Goal: Task Accomplishment & Management: Manage account settings

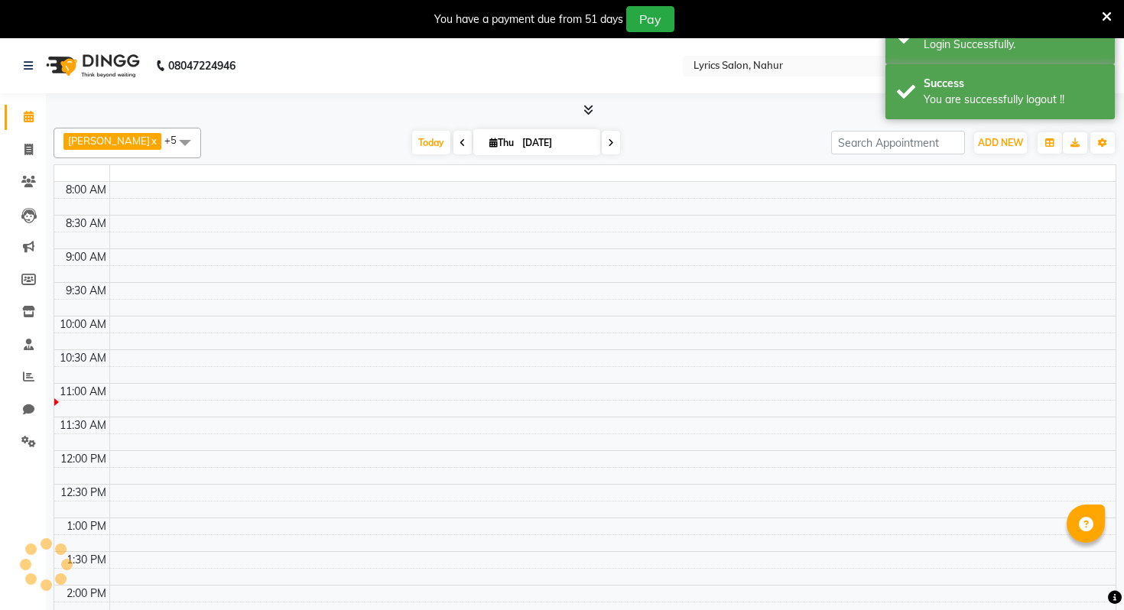
select select "en"
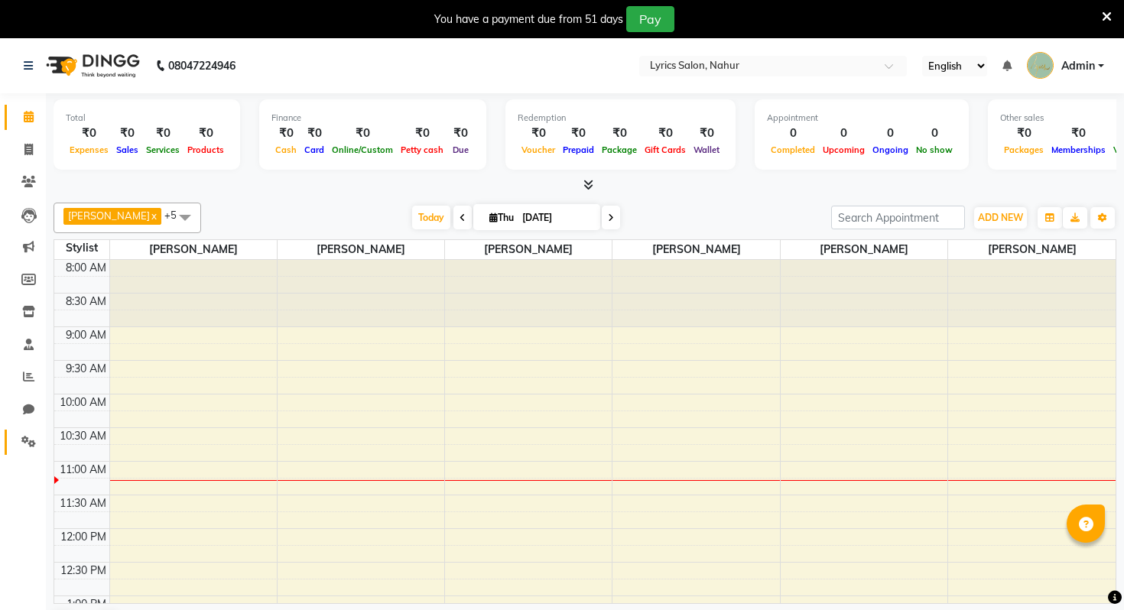
click at [21, 444] on span at bounding box center [28, 443] width 27 height 18
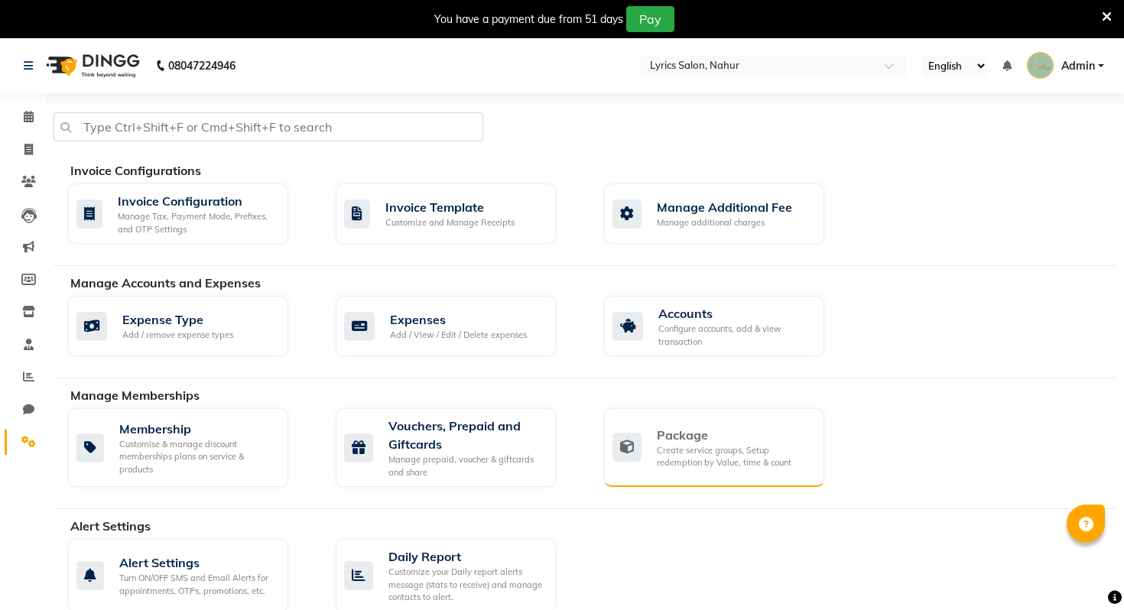
click at [704, 435] on div "Package" at bounding box center [734, 435] width 155 height 18
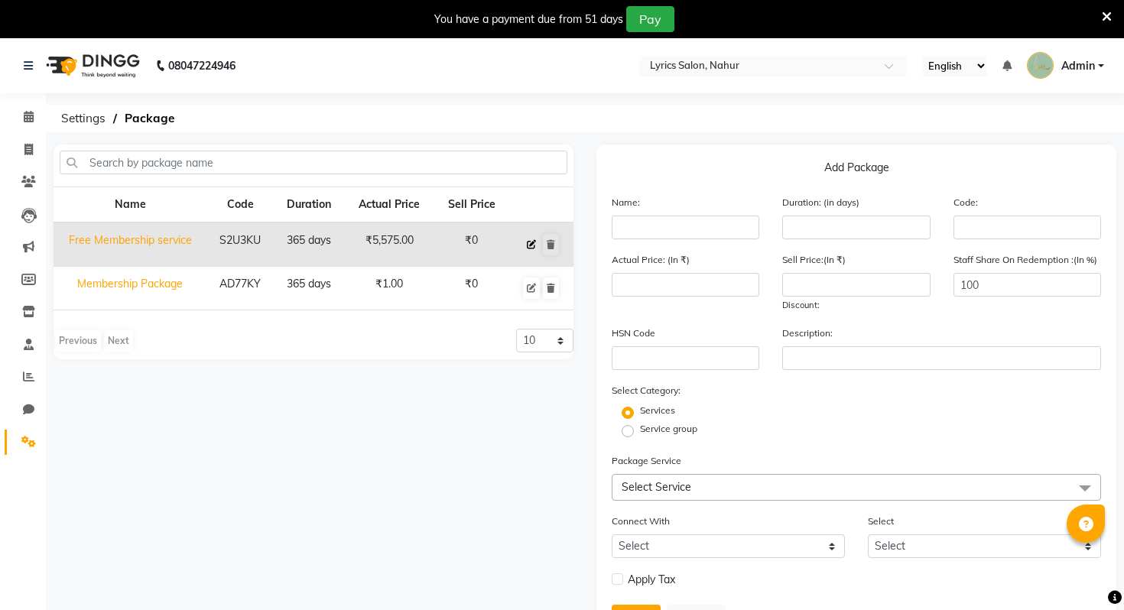
click at [531, 245] on icon at bounding box center [531, 244] width 9 height 9
type input "Free Membership service"
type input "365"
type input "S2U3KU"
type input "5575"
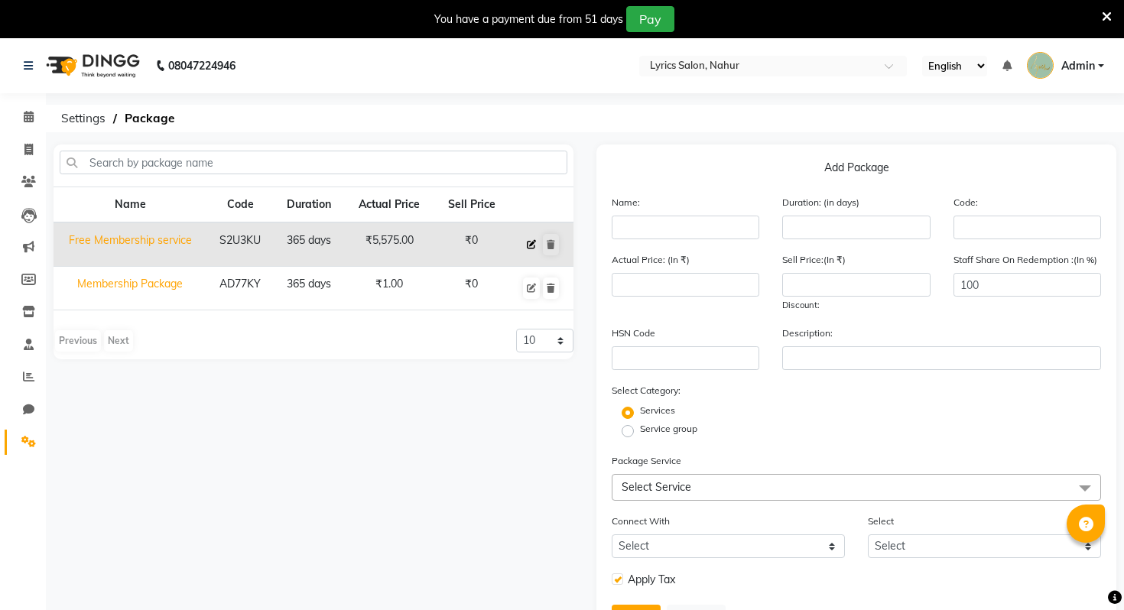
type input "0"
checkbox input "true"
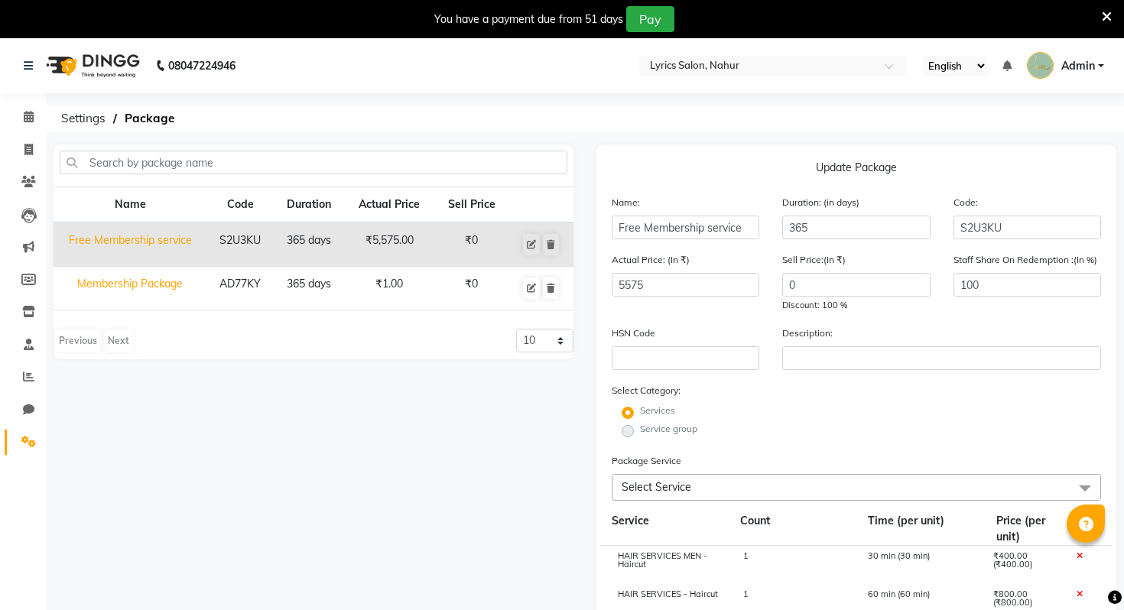
click at [156, 288] on td "Membership Package" at bounding box center [130, 289] width 153 height 44
type input "Membership Package"
type input "AD77KY"
type input "1"
radio input "false"
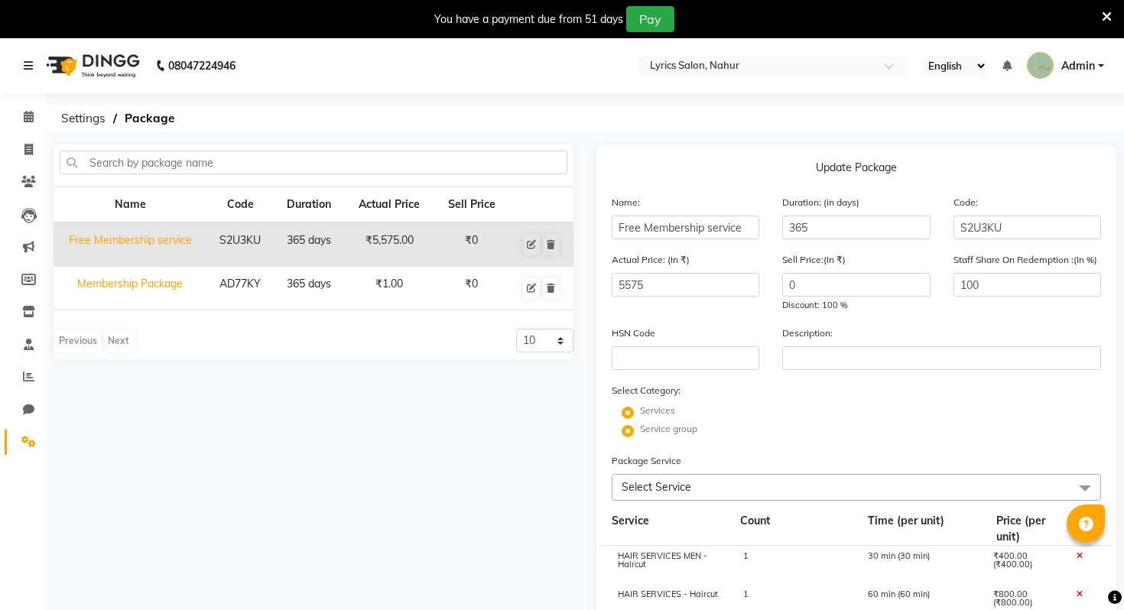
radio input "true"
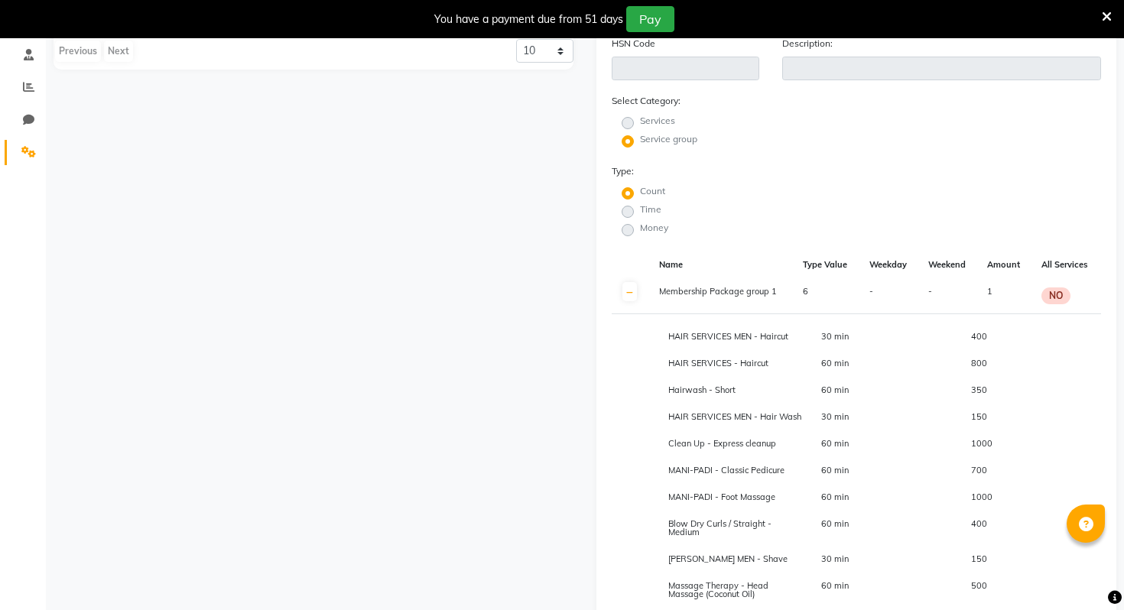
scroll to position [282, 0]
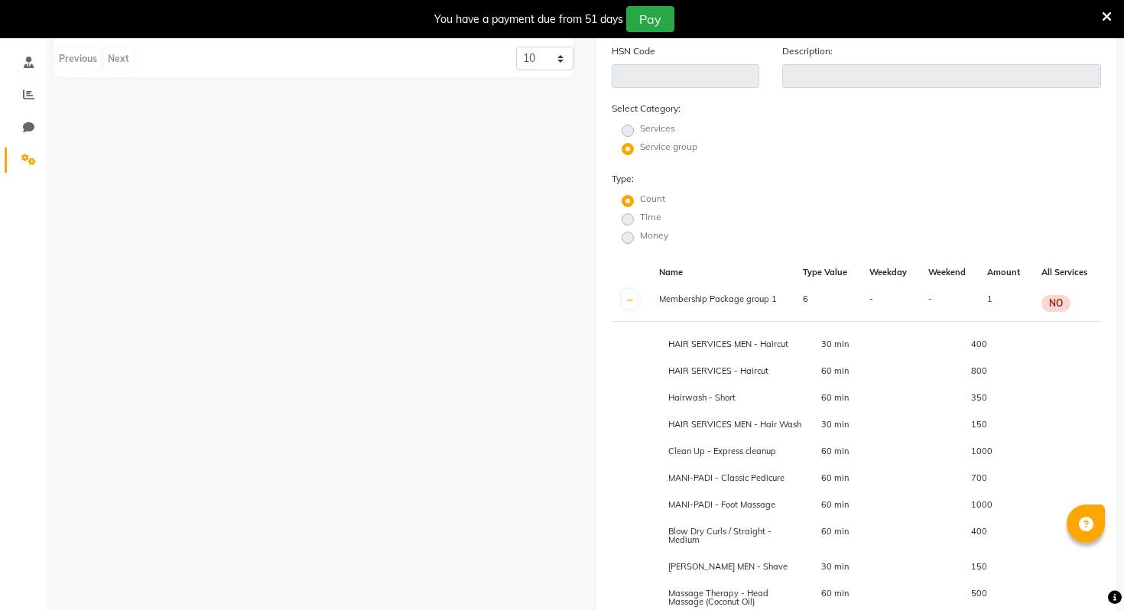
click at [807, 304] on td "6" at bounding box center [827, 304] width 67 height 36
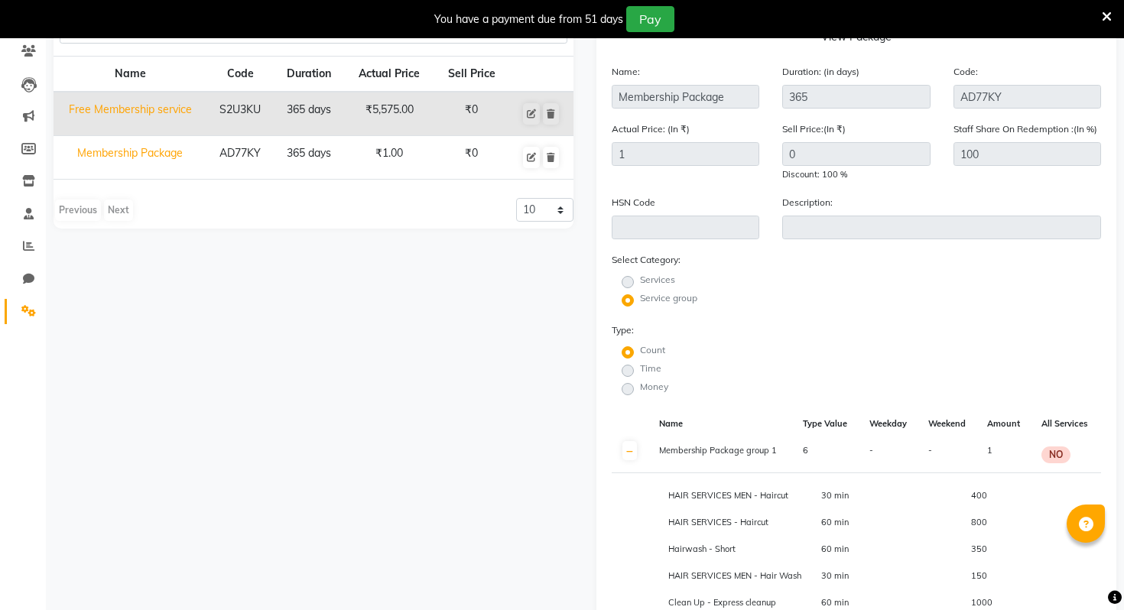
scroll to position [60, 0]
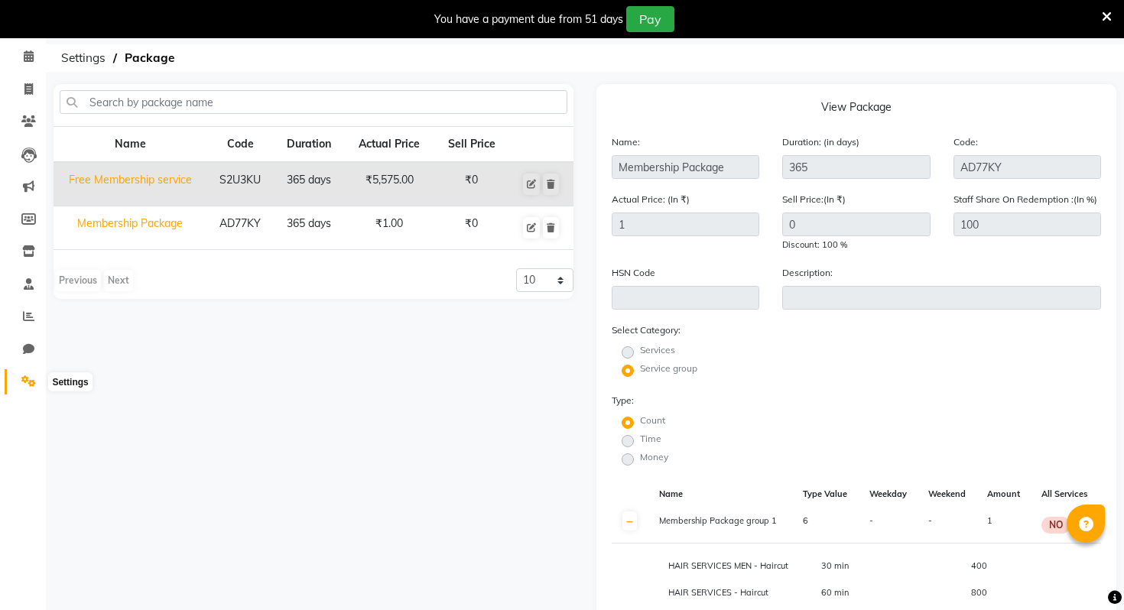
click at [25, 379] on icon at bounding box center [28, 380] width 15 height 11
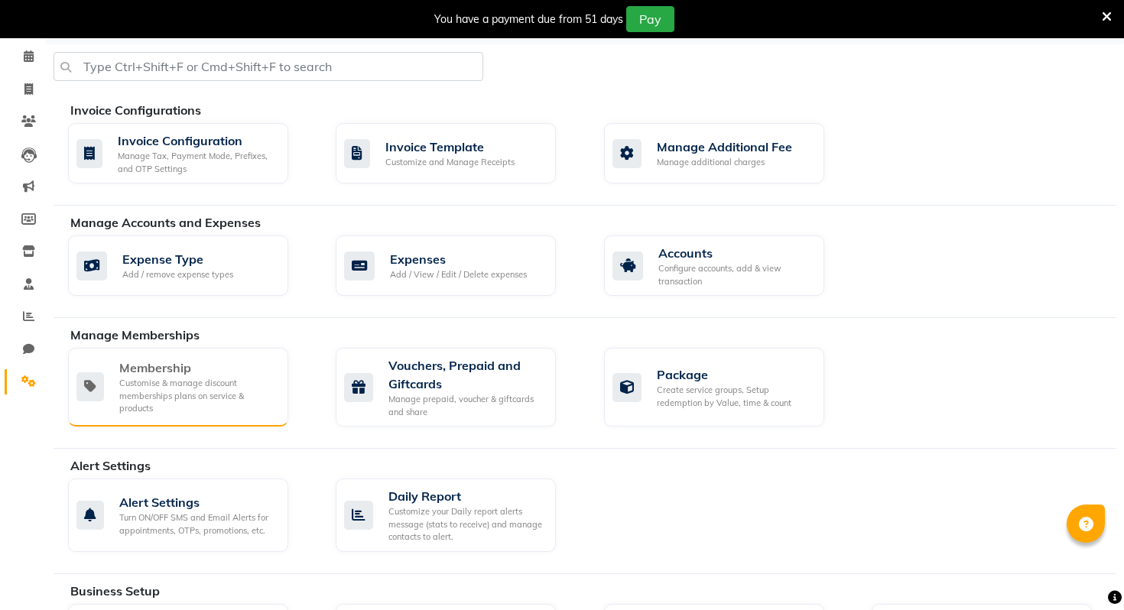
click at [206, 406] on div "Customise & manage discount memberships plans on service & products" at bounding box center [197, 396] width 157 height 38
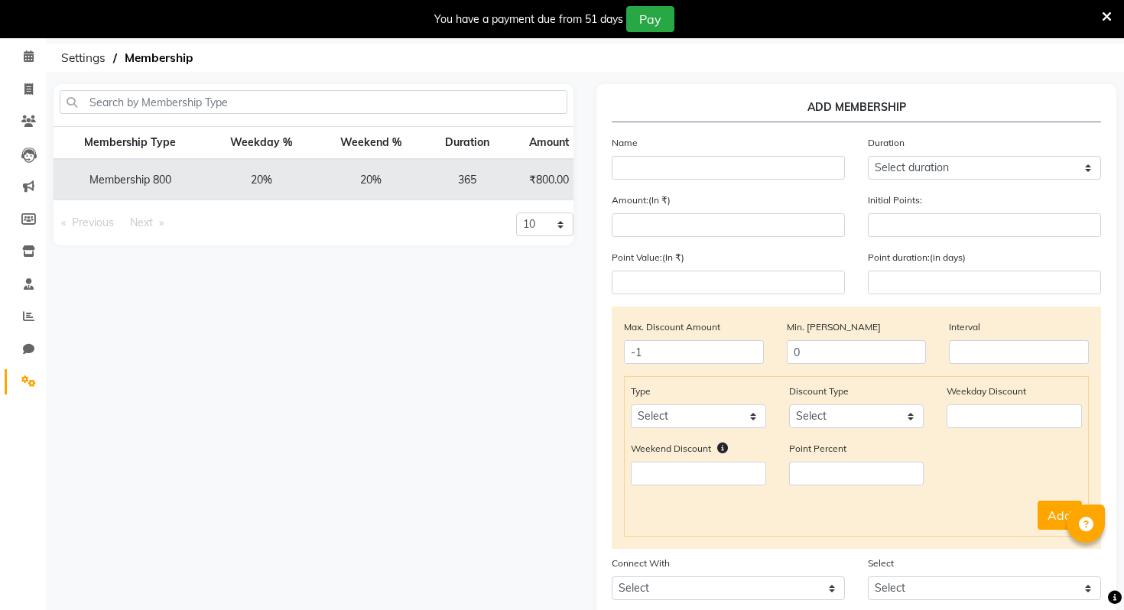
scroll to position [0, 92]
click at [525, 177] on icon at bounding box center [525, 179] width 9 height 9
select select
type input "0"
select select
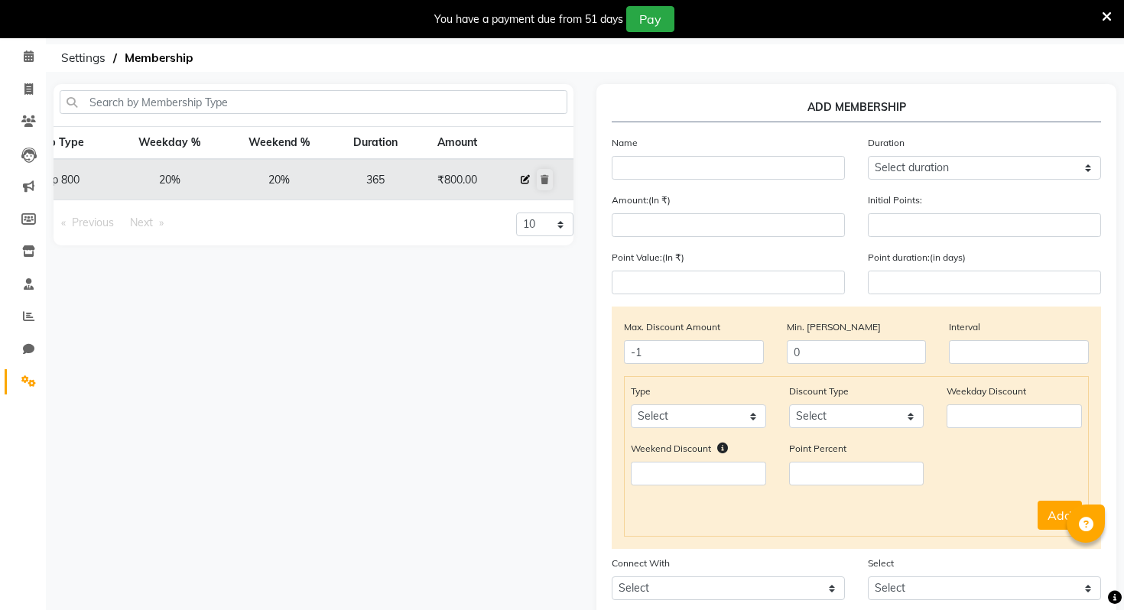
select select
checkbox input "false"
type input "Membership 800"
select select "4: 365"
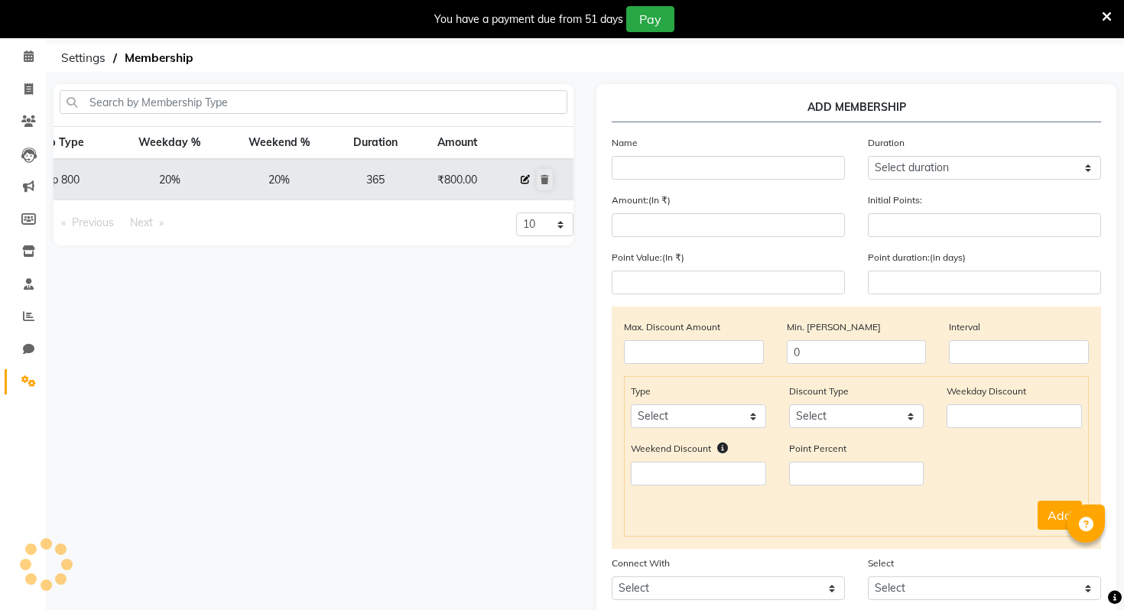
type input "800"
type input "0"
type input "-1"
type input "365"
select select "1: PK"
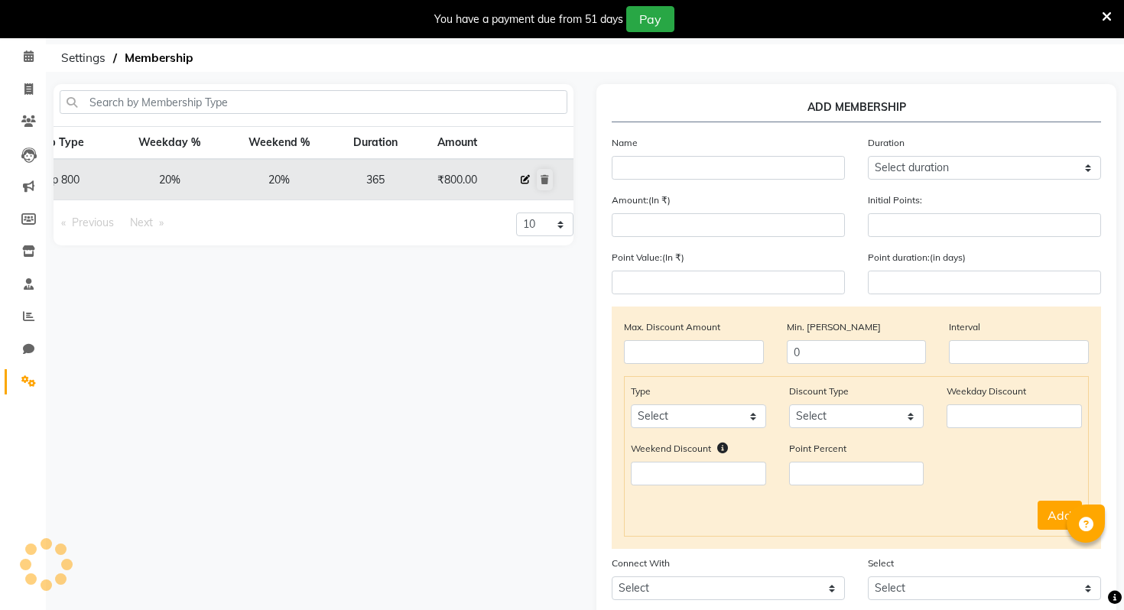
checkbox input "true"
select select "2: 31968"
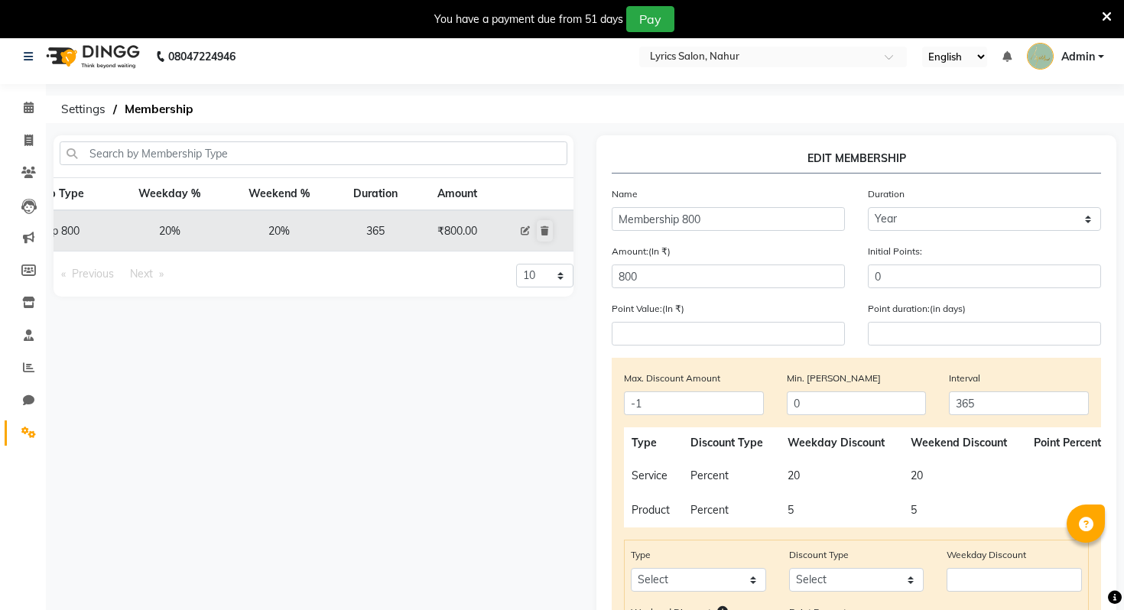
scroll to position [0, 0]
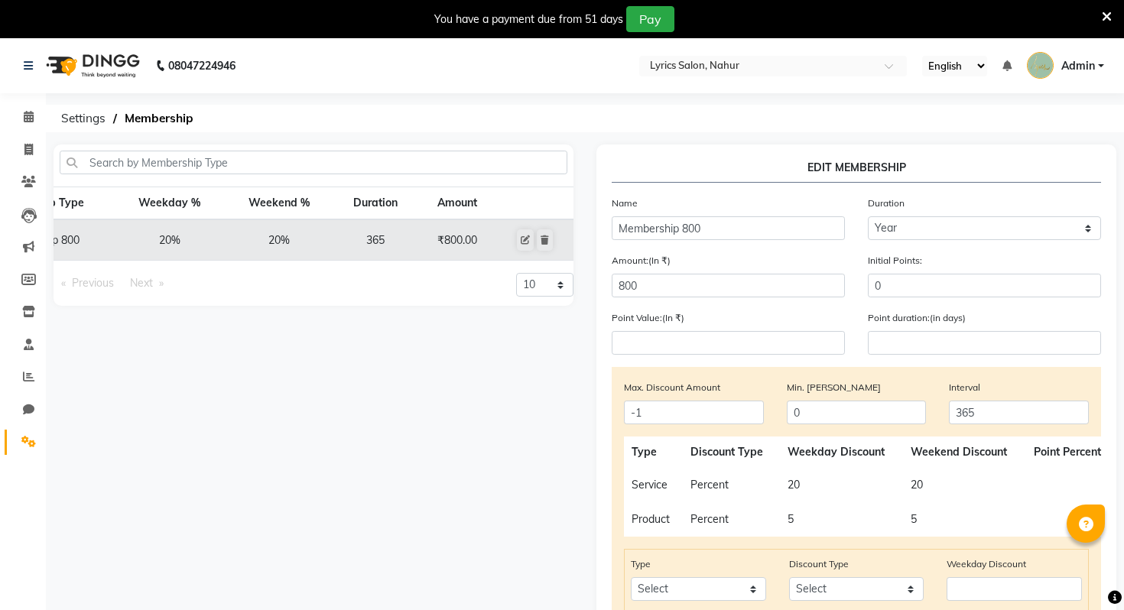
click at [24, 424] on li "Chat" at bounding box center [23, 410] width 46 height 33
click at [34, 441] on icon at bounding box center [28, 441] width 15 height 11
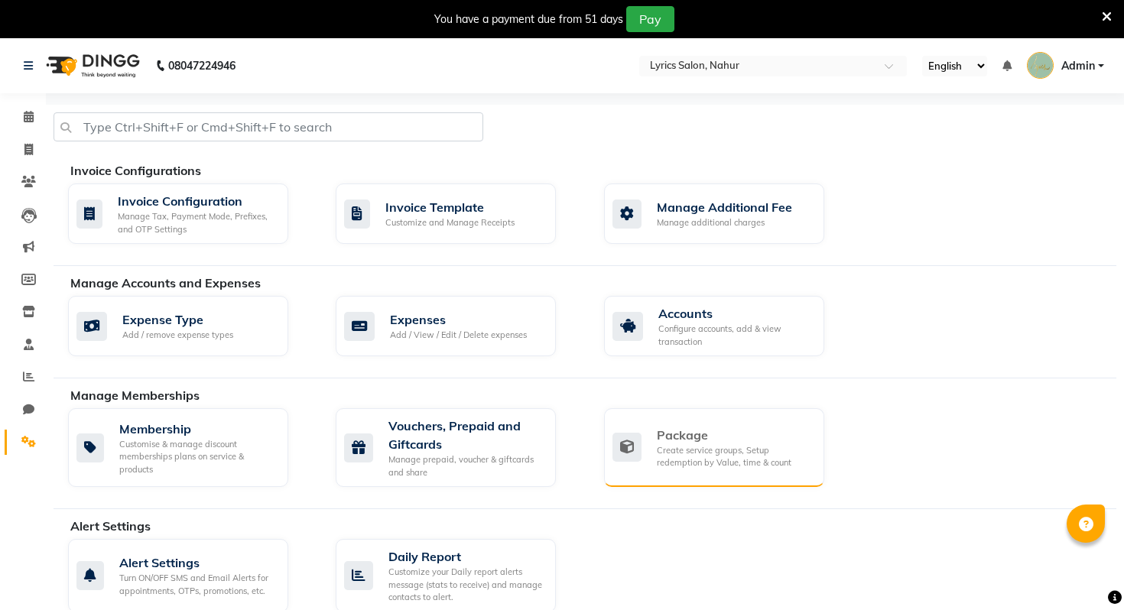
click at [652, 451] on div "Package Create service groups, Setup redemption by Value, time & count" at bounding box center [713, 448] width 200 height 44
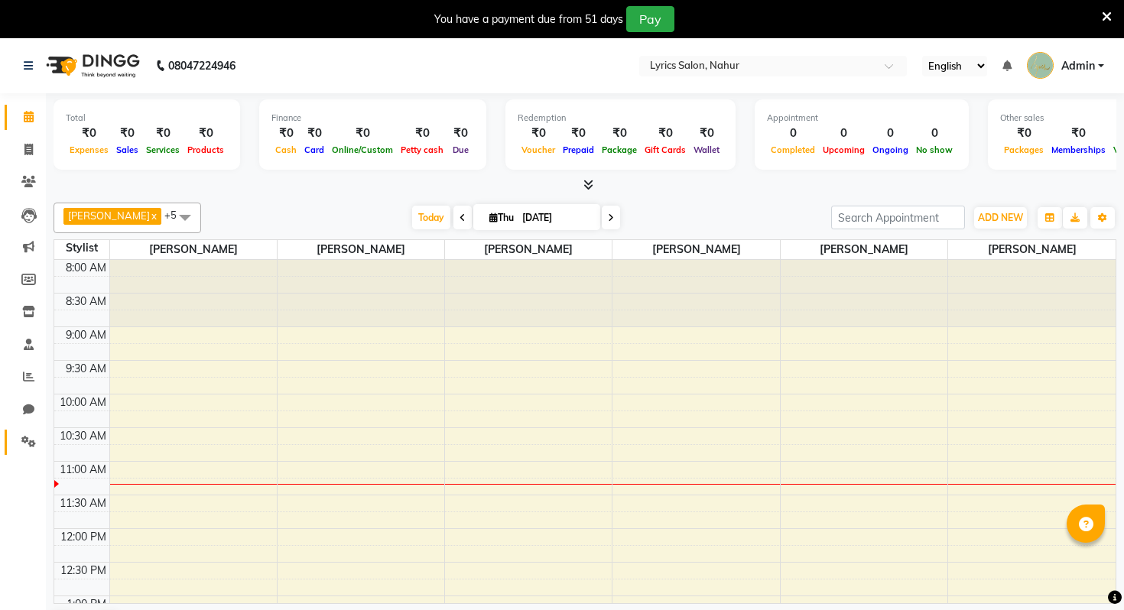
click at [28, 451] on link "Settings" at bounding box center [23, 442] width 37 height 25
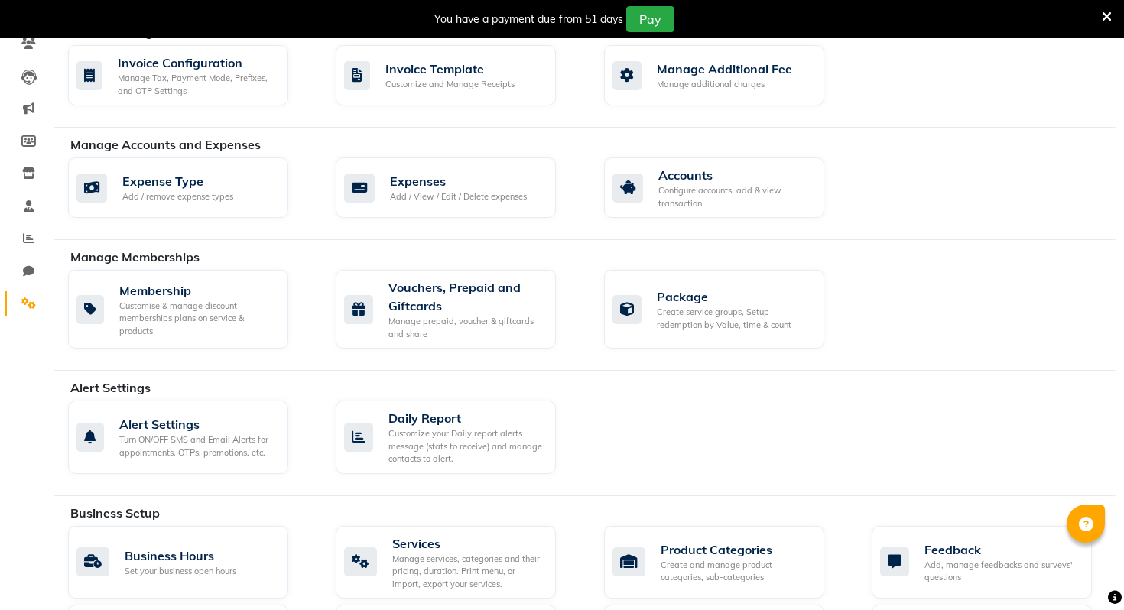
scroll to position [148, 0]
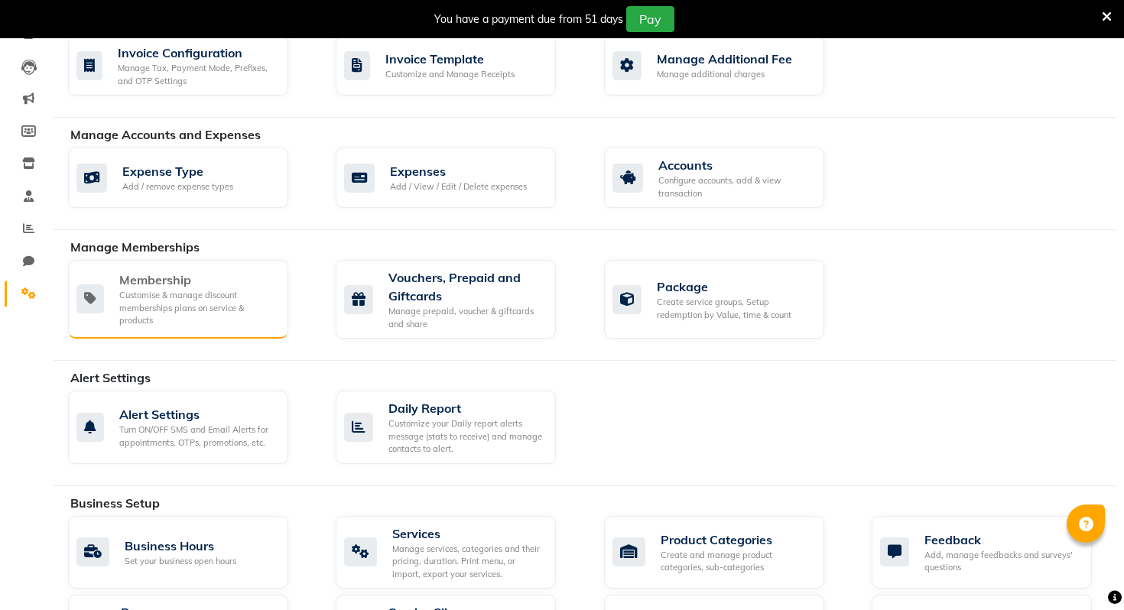
click at [203, 281] on div "Membership" at bounding box center [197, 280] width 157 height 18
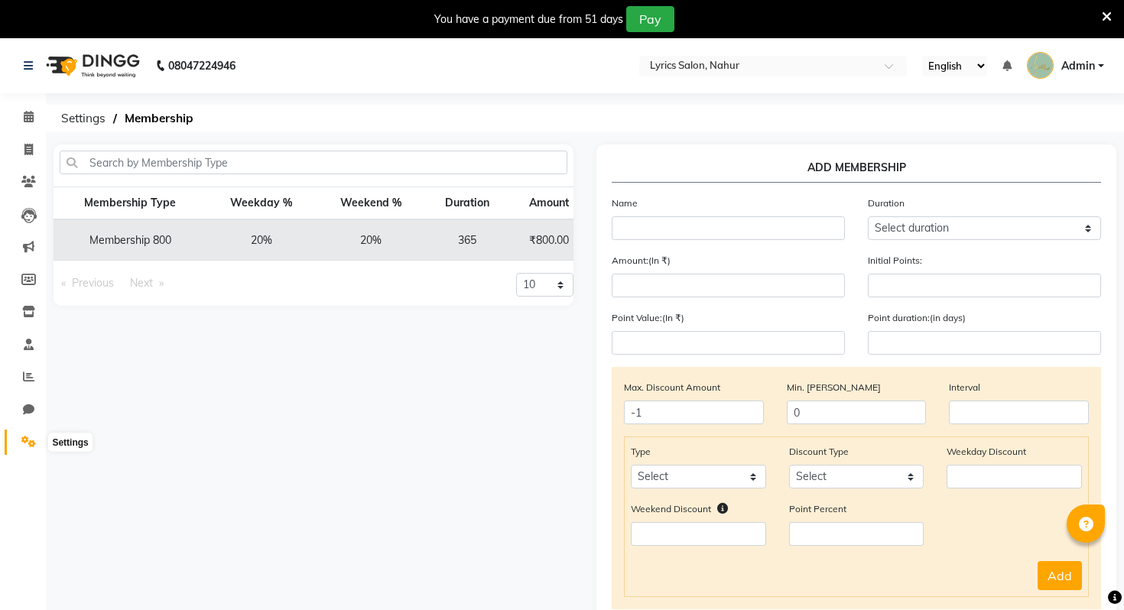
click at [32, 440] on icon at bounding box center [28, 441] width 15 height 11
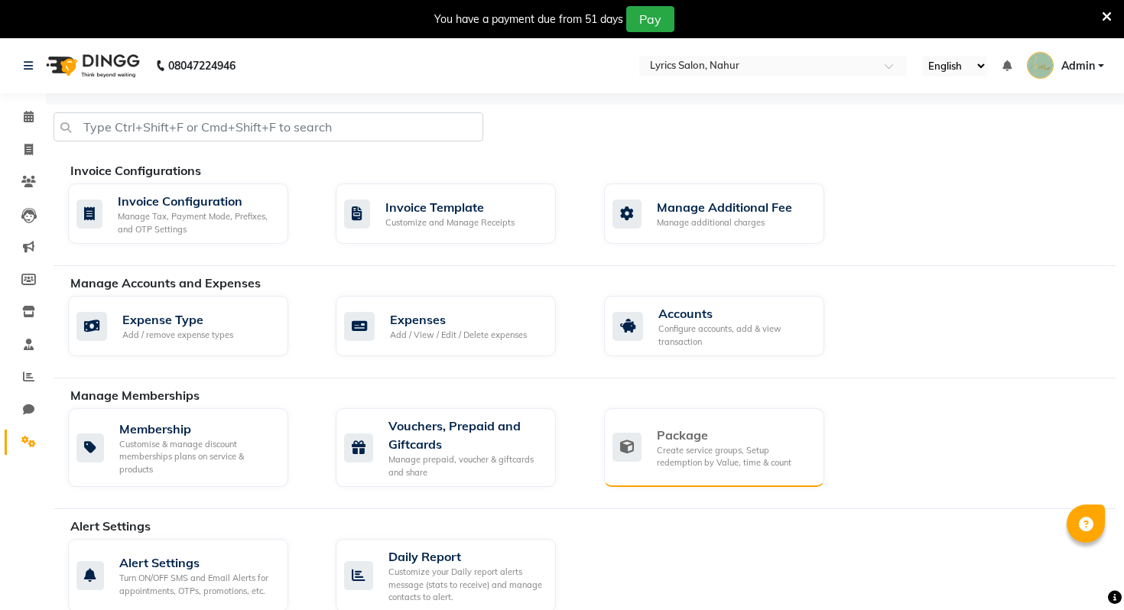
click at [689, 455] on div "Create service groups, Setup redemption by Value, time & count" at bounding box center [734, 456] width 155 height 25
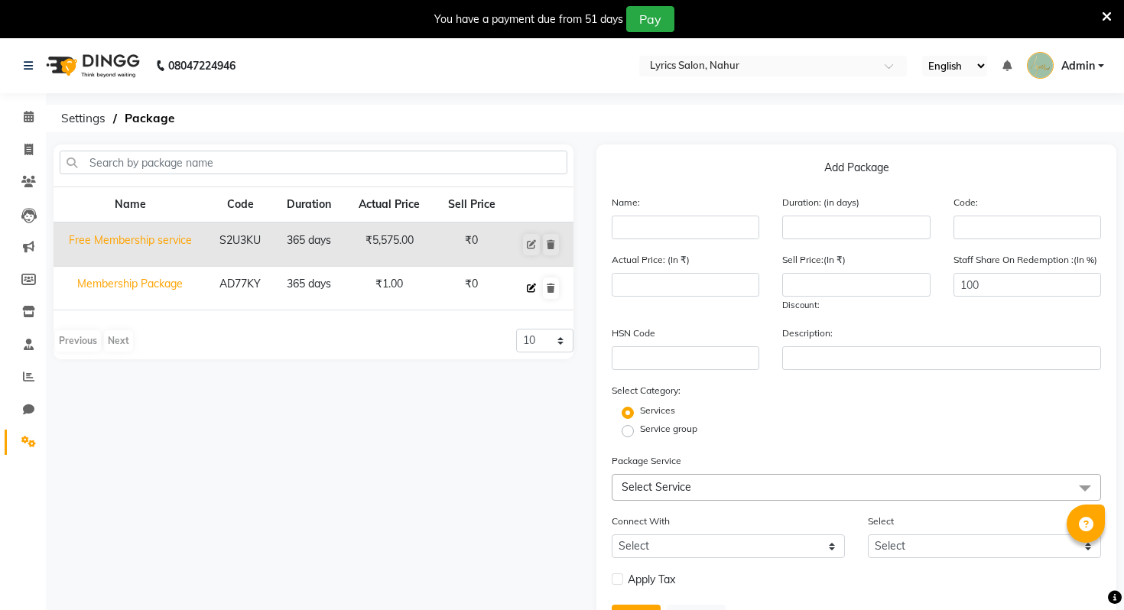
click at [531, 291] on icon at bounding box center [531, 288] width 9 height 9
type input "Membership Package"
type input "365"
type input "AD77KY"
type input "1"
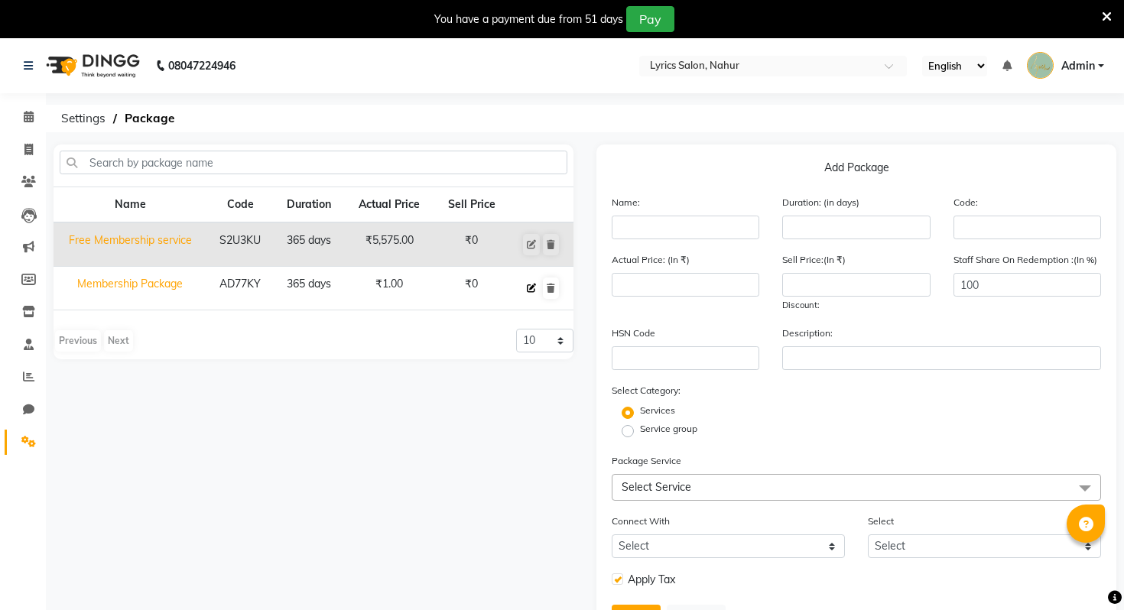
type input "0"
checkbox input "true"
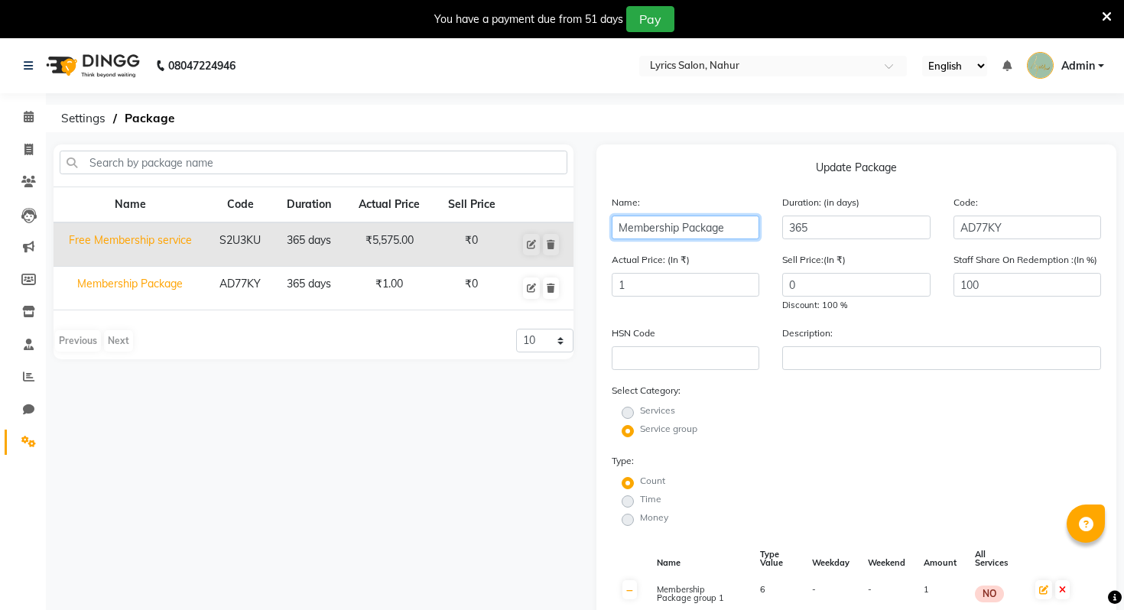
drag, startPoint x: 728, startPoint y: 232, endPoint x: 508, endPoint y: 231, distance: 220.2
click at [29, 444] on icon at bounding box center [28, 441] width 15 height 11
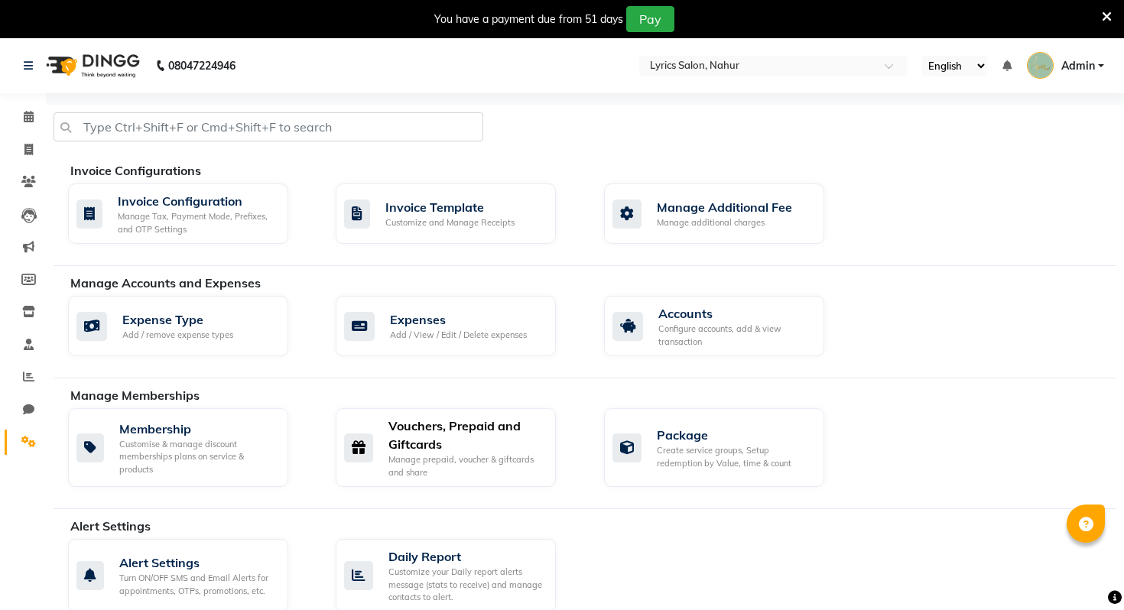
drag, startPoint x: 395, startPoint y: 410, endPoint x: 421, endPoint y: 213, distance: 198.2
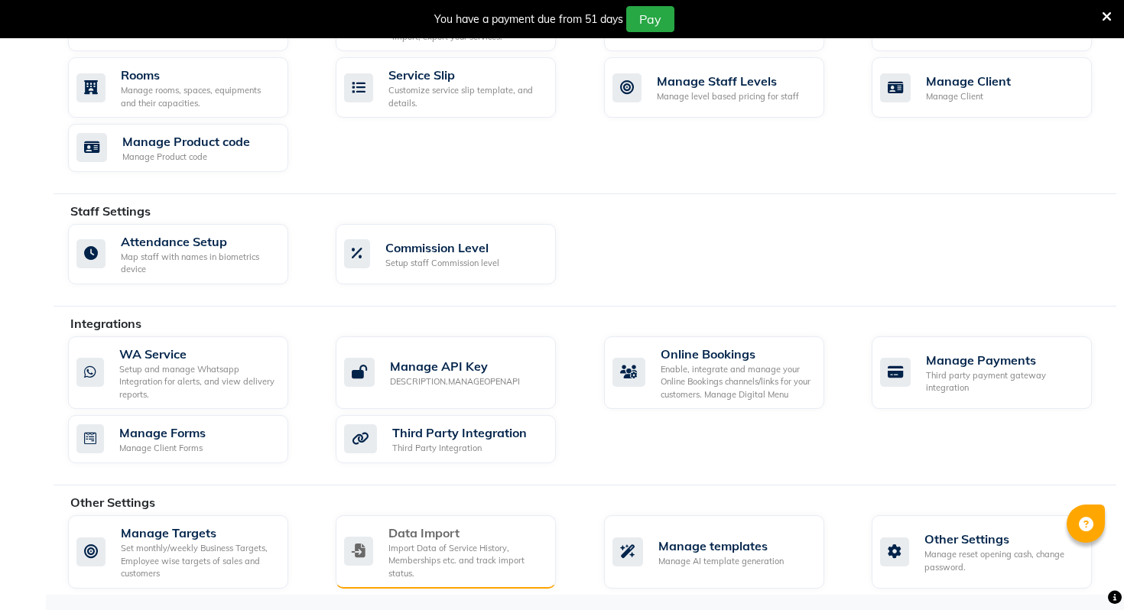
click at [437, 551] on div "Import Data of Service History, Memberships etc. and track import status." at bounding box center [465, 561] width 155 height 38
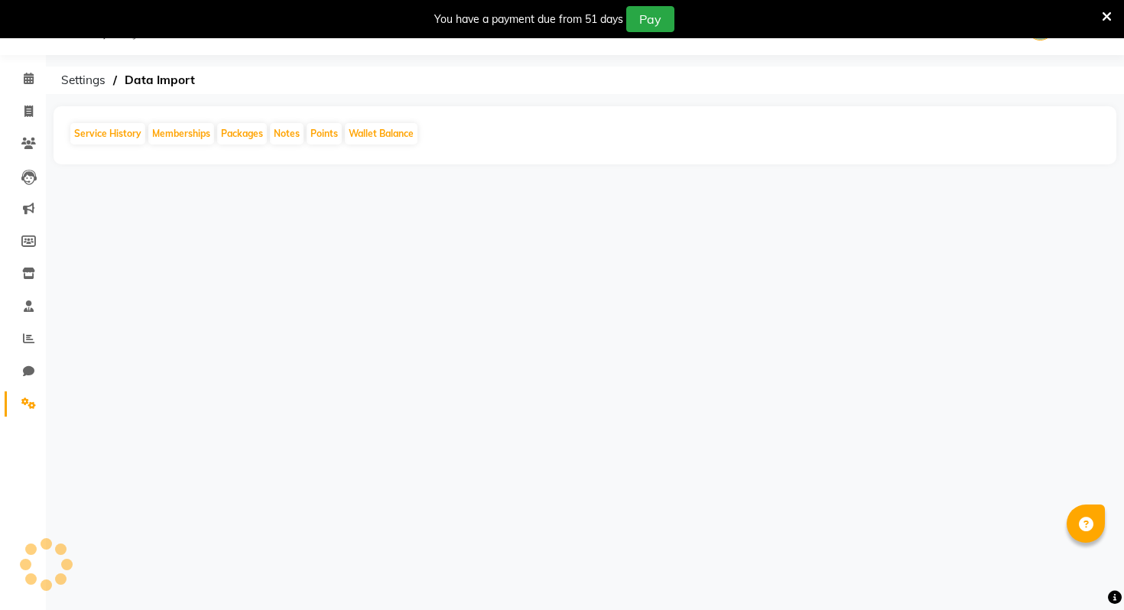
scroll to position [38, 0]
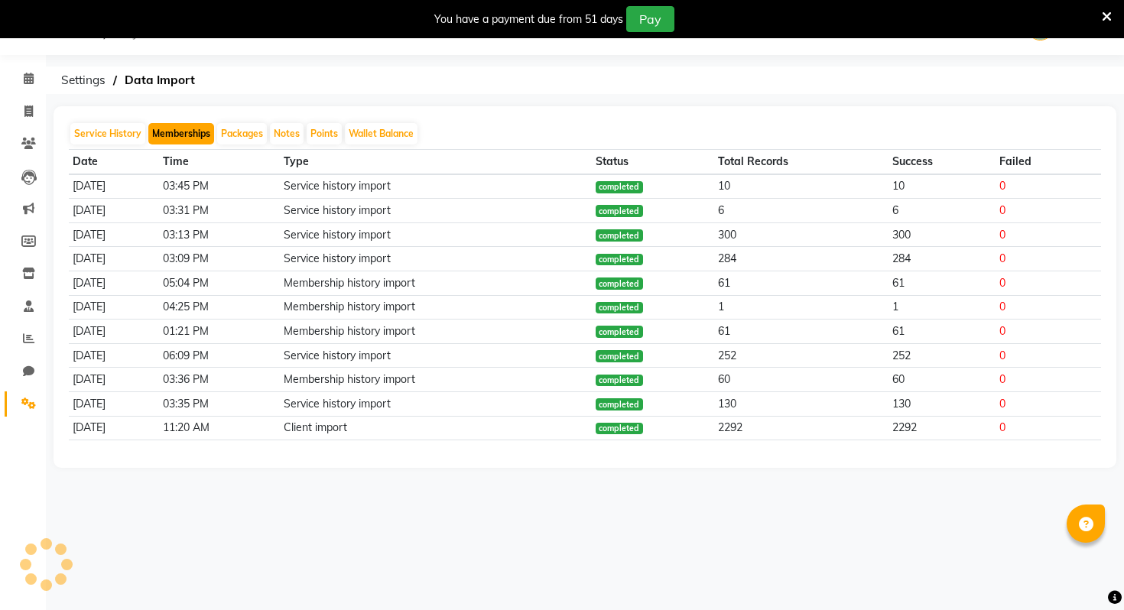
click at [198, 136] on button "Memberships" at bounding box center [181, 133] width 66 height 21
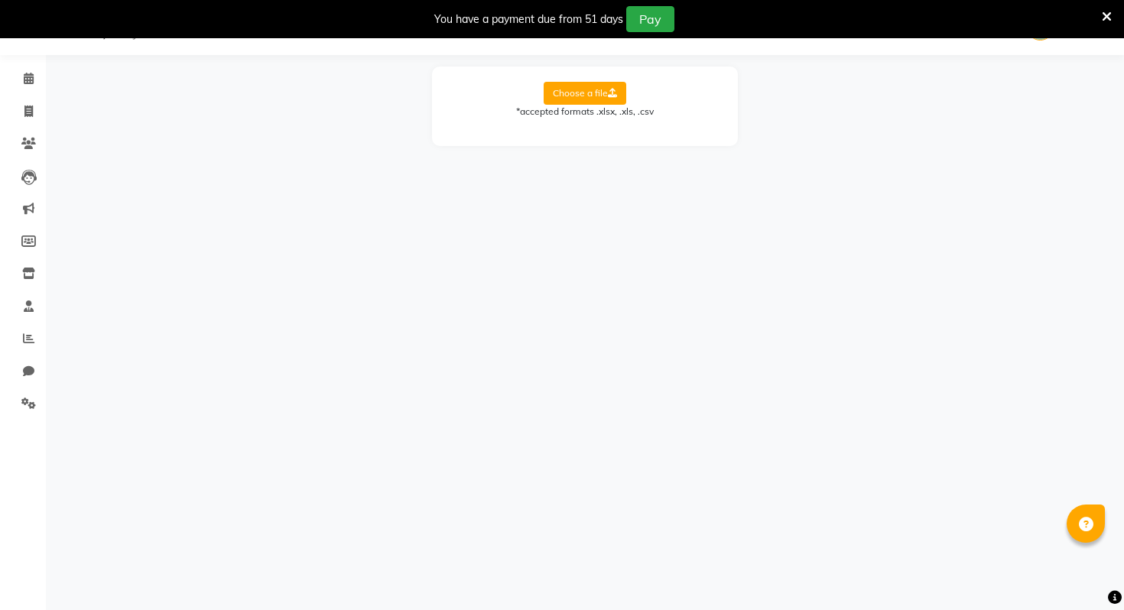
click at [596, 88] on label "Choose a file" at bounding box center [585, 93] width 83 height 23
click at [0, 0] on input "Choose a file" at bounding box center [0, 0] width 0 height 0
click at [602, 141] on select "Select Sheet appointments-20250903 to upload 20250902 clients" at bounding box center [653, 143] width 115 height 24
select select "appointments-20250903"
click at [596, 131] on select "Select Sheet appointments-20250903 to upload 20250902 clients" at bounding box center [653, 143] width 115 height 24
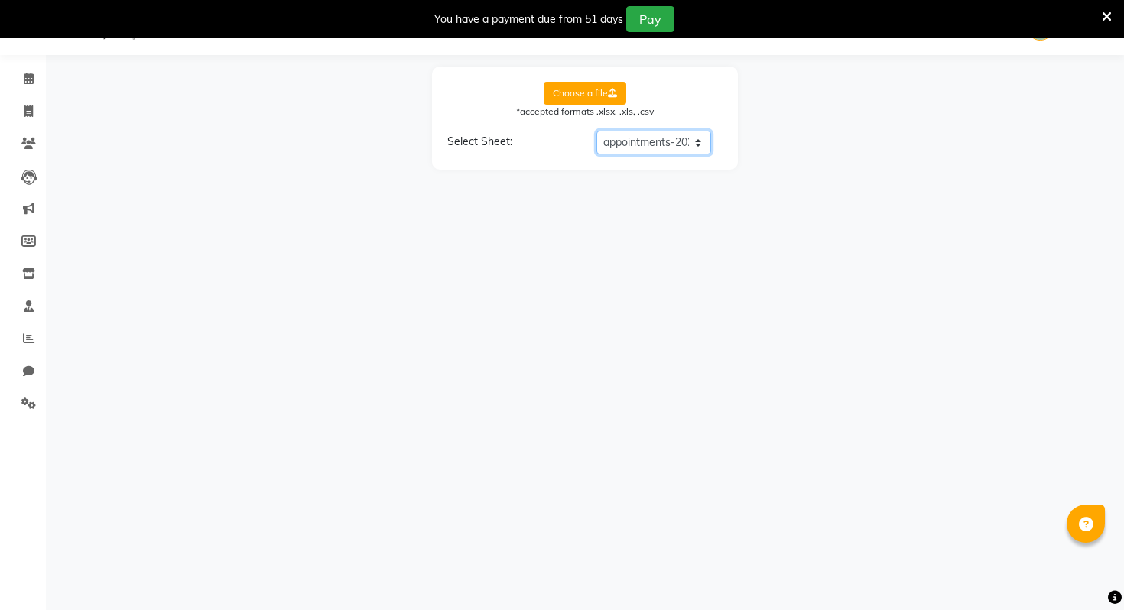
select select "Mobile"
select select "Employee"
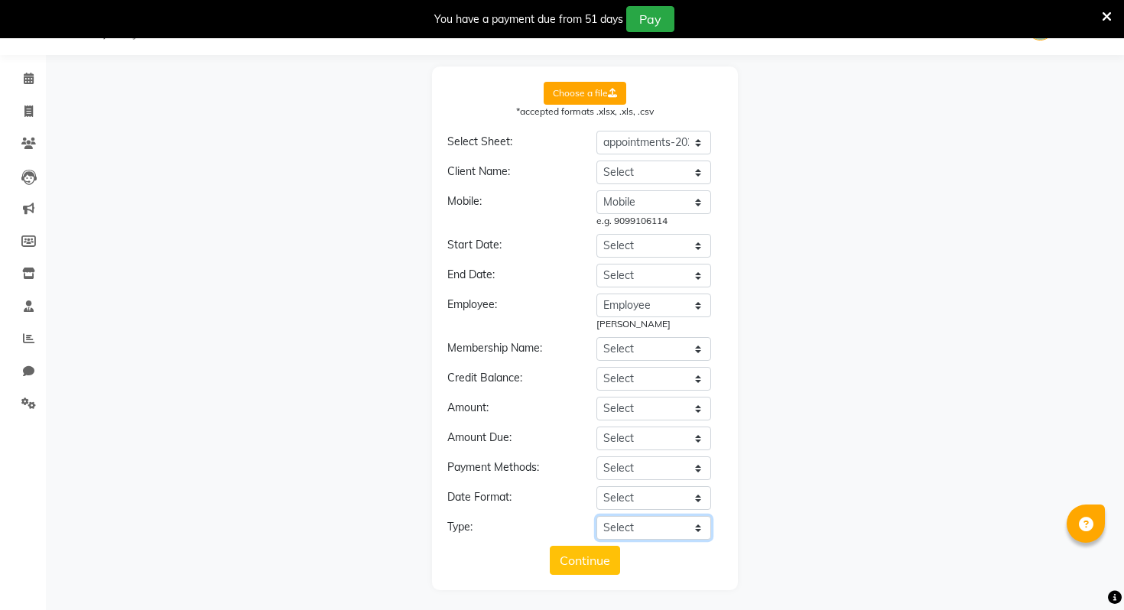
click at [665, 534] on select "Select Membership Membership + Prepaid Membership + Package Prepaid Package" at bounding box center [653, 528] width 115 height 24
select select "Membership + Package"
click at [596, 516] on select "Select Membership Membership + Prepaid Membership + Package Prepaid Package" at bounding box center [653, 528] width 115 height 24
click at [632, 376] on select "Select Date Time Scheduled By Client Prebooked Service Group Service Service Pr…" at bounding box center [653, 379] width 115 height 24
click at [668, 376] on select "Select Date Time Scheduled By Client Prebooked Service Group Service Service Pr…" at bounding box center [653, 379] width 115 height 24
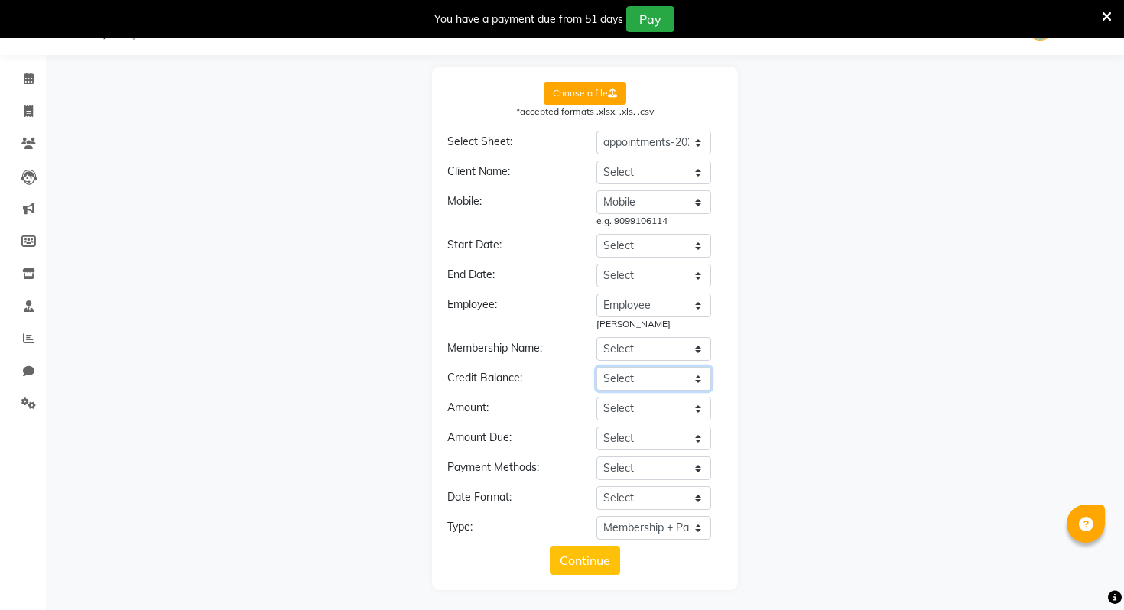
select select "Time"
click at [596, 367] on select "Select Date Time Scheduled By Client Prebooked Service Group Service Service Pr…" at bounding box center [653, 379] width 115 height 24
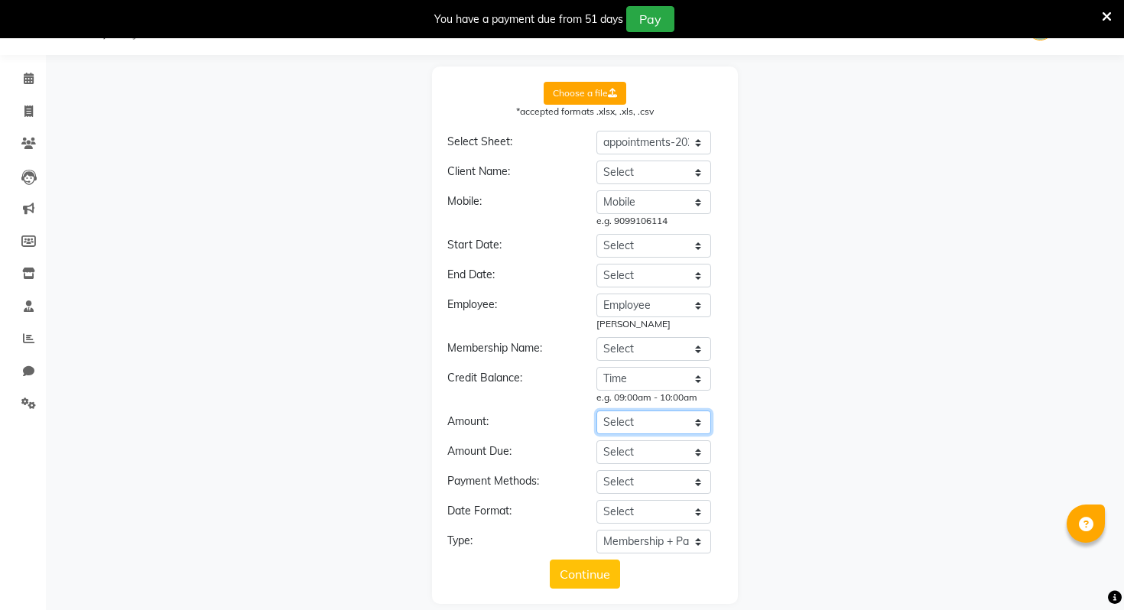
click at [623, 420] on select "Select Date Time Scheduled By Client Prebooked Service Group Service Service Pr…" at bounding box center [653, 423] width 115 height 24
drag, startPoint x: 482, startPoint y: 379, endPoint x: 599, endPoint y: 379, distance: 117.0
click at [599, 379] on div "Credit Balance: Select Date Time Scheduled By Client Prebooked Service Group Se…" at bounding box center [585, 385] width 298 height 37
click at [32, 399] on icon at bounding box center [28, 403] width 15 height 11
